Goal: Task Accomplishment & Management: Manage account settings

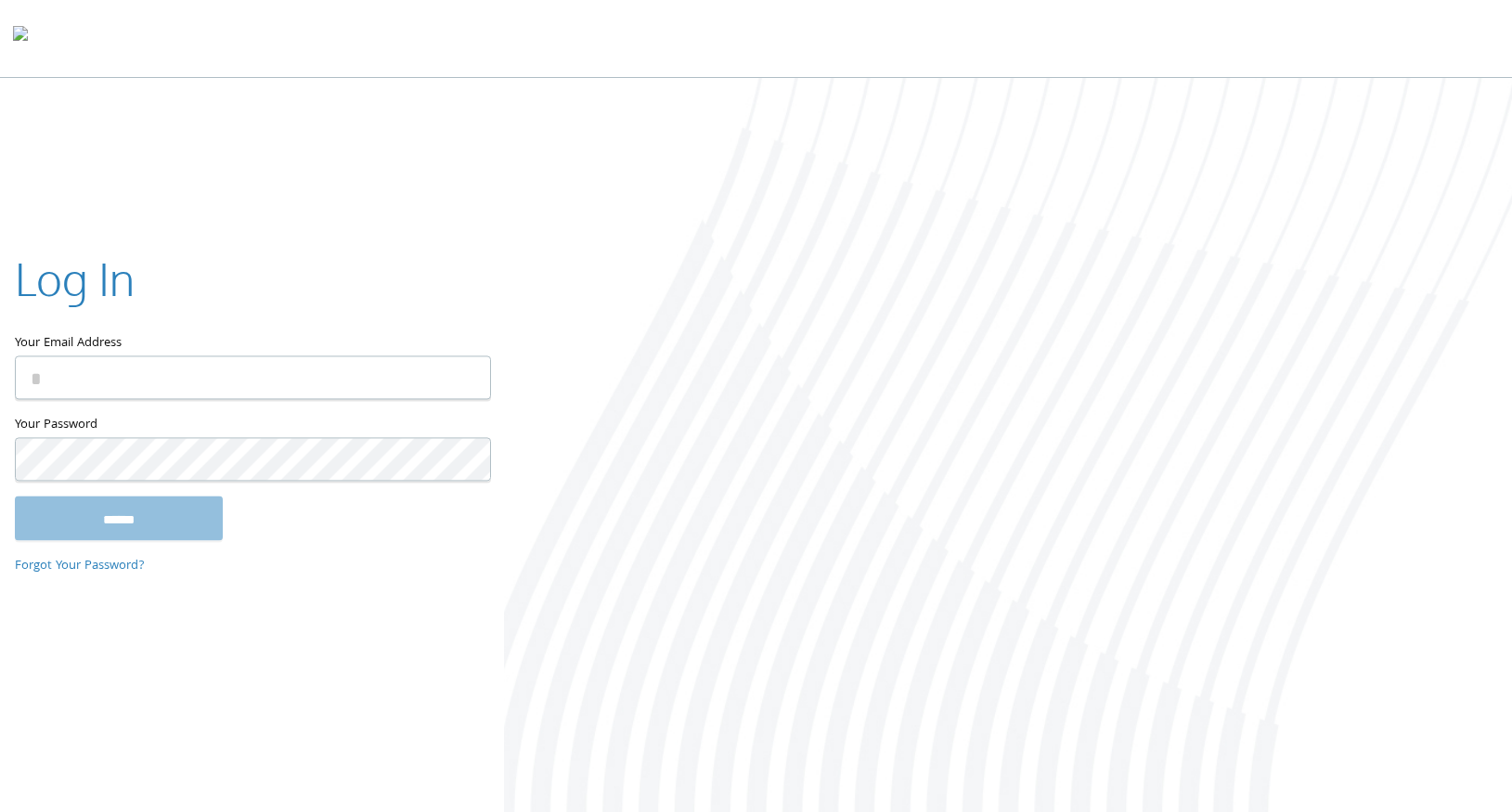
type input "**********"
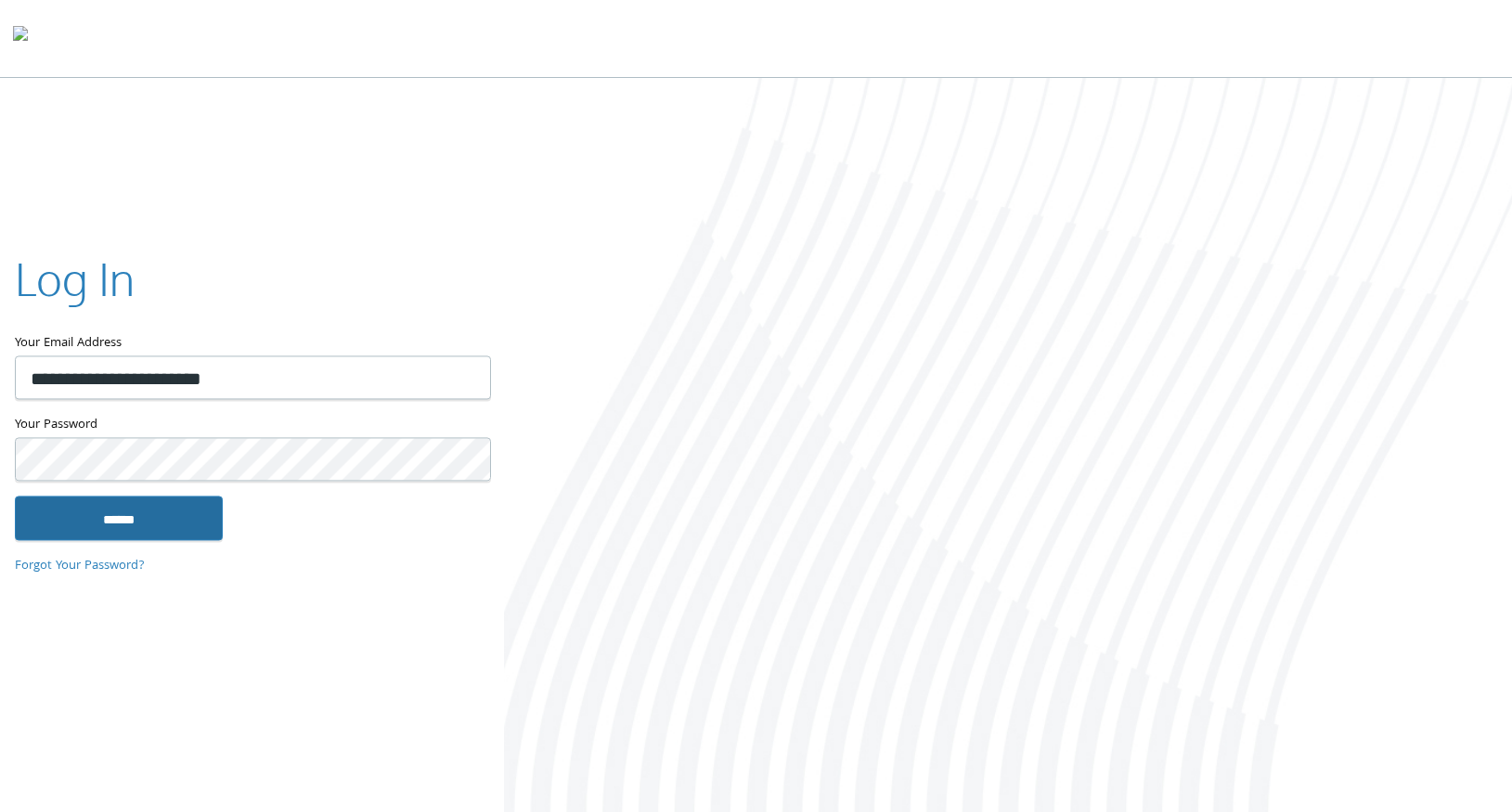
click at [132, 521] on input "******" at bounding box center [118, 518] width 208 height 44
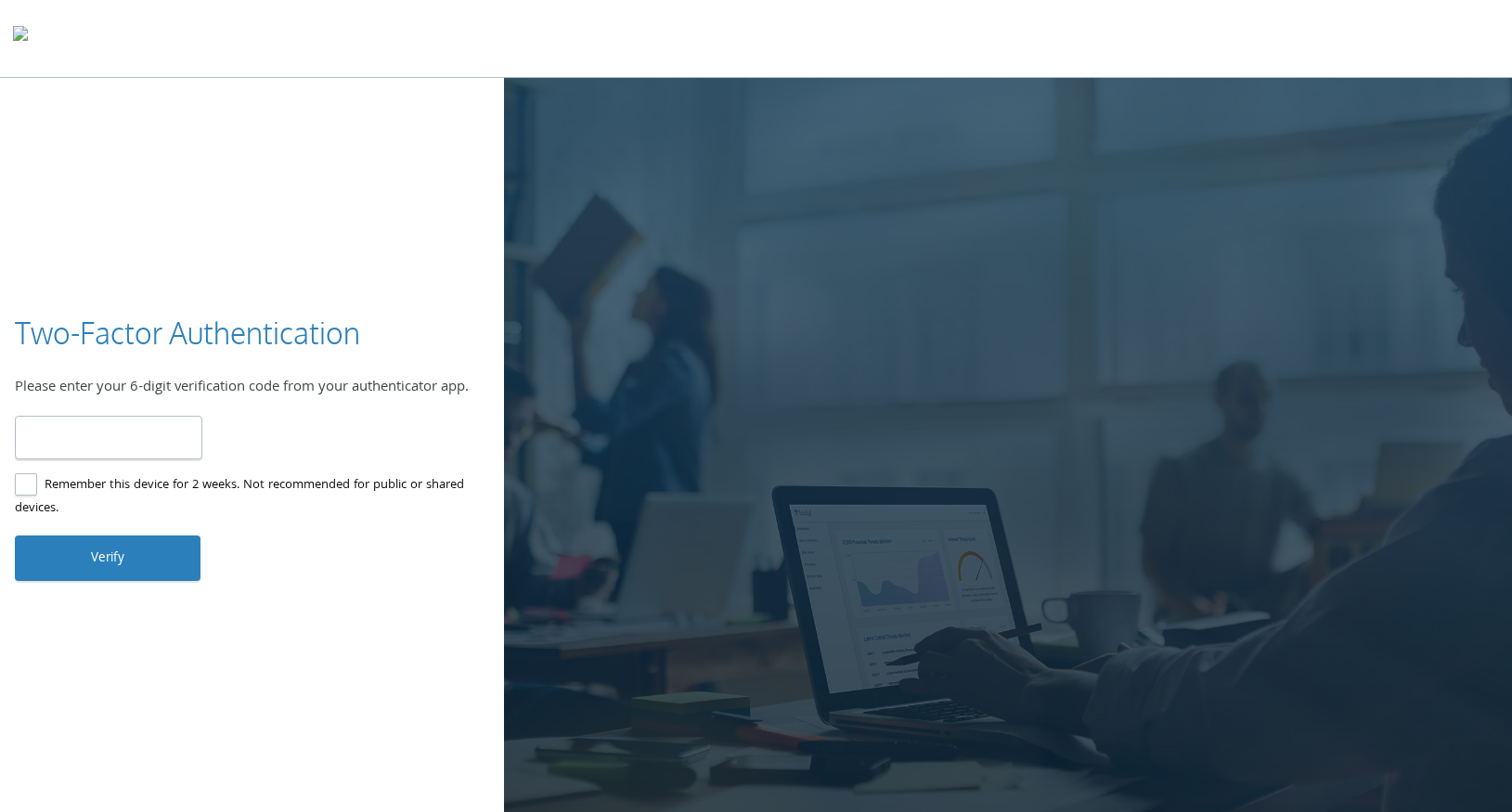
type input "******"
